Goal: Information Seeking & Learning: Learn about a topic

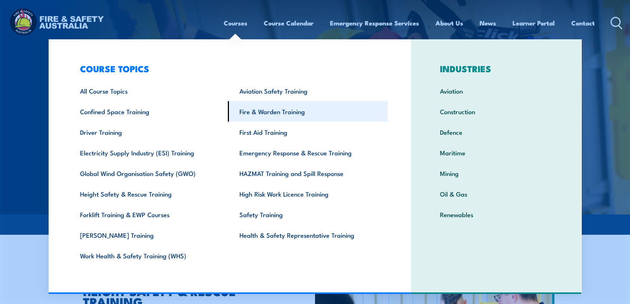
click at [287, 111] on link "Fire & Warden Training" at bounding box center [308, 111] width 160 height 21
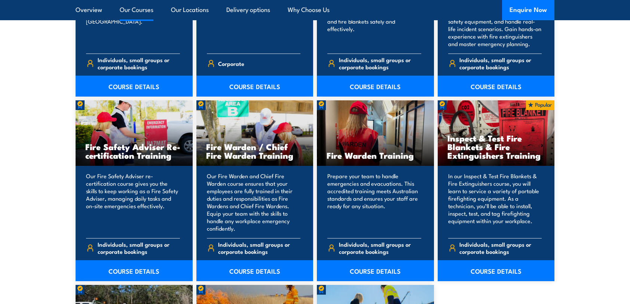
scroll to position [936, 0]
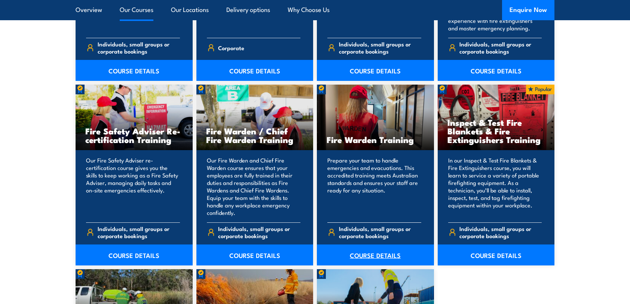
click at [389, 255] on link "COURSE DETAILS" at bounding box center [375, 254] width 117 height 21
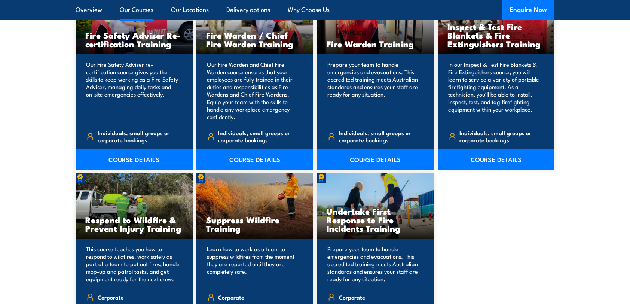
scroll to position [1048, 0]
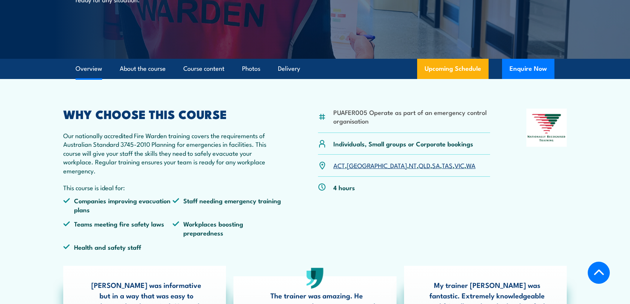
scroll to position [187, 0]
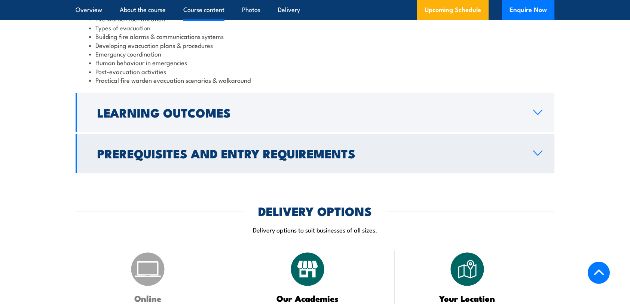
click at [138, 115] on h2 "Learning Outcomes" at bounding box center [309, 112] width 424 height 10
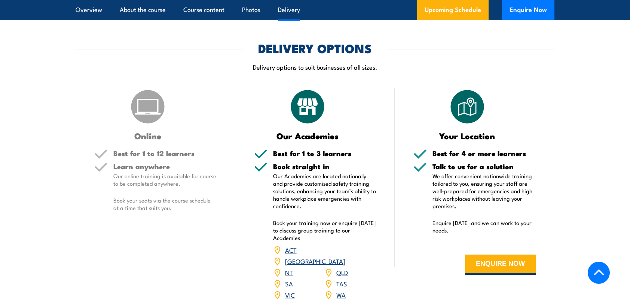
scroll to position [984, 0]
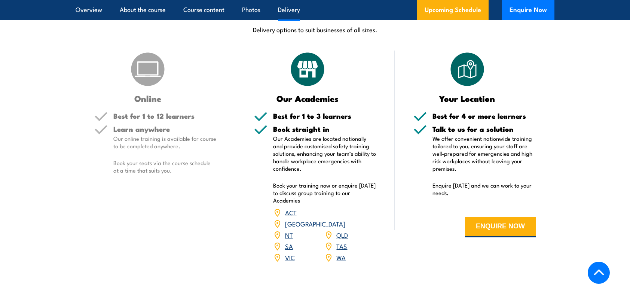
click at [344, 241] on link "TAS" at bounding box center [342, 245] width 11 height 9
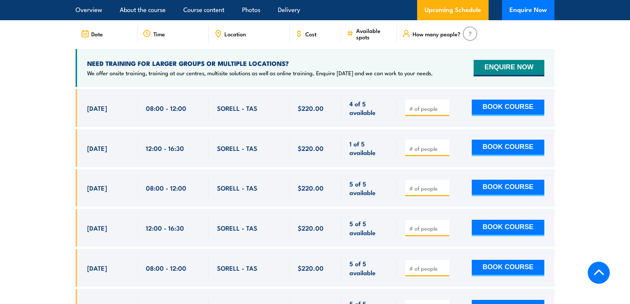
scroll to position [1317, 0]
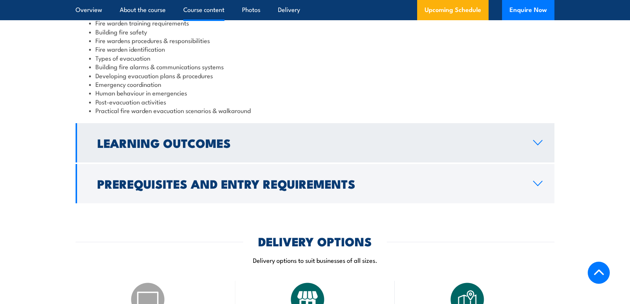
click at [164, 142] on h2 "Learning Outcomes" at bounding box center [309, 142] width 424 height 10
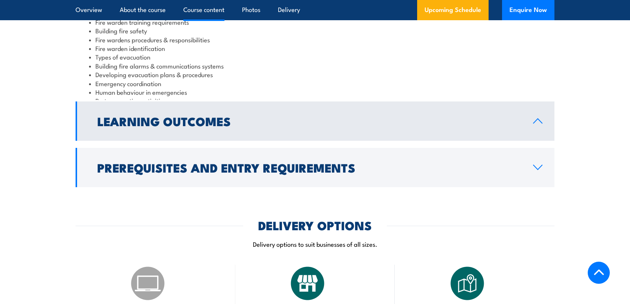
scroll to position [842, 0]
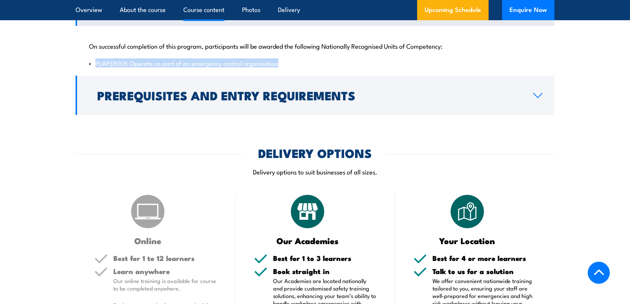
drag, startPoint x: 280, startPoint y: 64, endPoint x: 94, endPoint y: 64, distance: 186.4
click at [94, 64] on li "PUAFER005 Operate as part of an emergency control organisation" at bounding box center [315, 63] width 452 height 9
copy li "PUAFER005 Operate as part of an emergency control organisation"
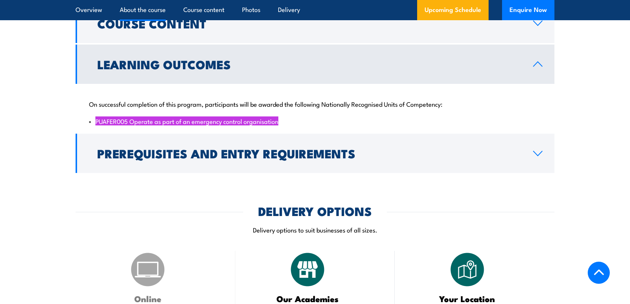
scroll to position [580, 0]
